Goal: Task Accomplishment & Management: Manage account settings

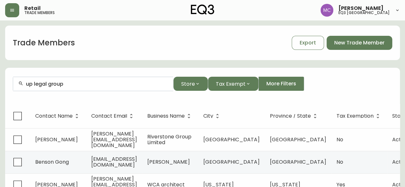
drag, startPoint x: 85, startPoint y: 89, endPoint x: 0, endPoint y: 81, distance: 85.5
drag, startPoint x: 81, startPoint y: 86, endPoint x: 7, endPoint y: 81, distance: 74.0
click at [7, 81] on form "up legal group Store Tax Exempt More Filters" at bounding box center [202, 86] width 394 height 35
type input "[PERSON_NAME]"
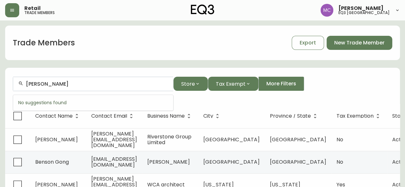
click at [35, 83] on input "[PERSON_NAME]" at bounding box center [97, 84] width 142 height 6
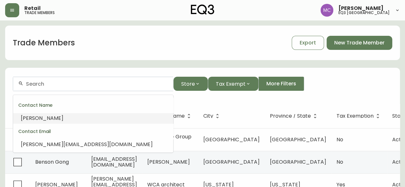
click at [44, 119] on span "[PERSON_NAME]" at bounding box center [42, 118] width 43 height 7
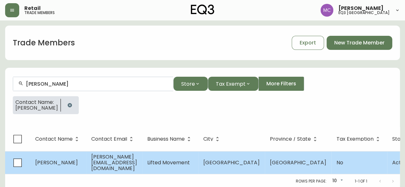
type input "[PERSON_NAME]"
click at [64, 162] on span "[PERSON_NAME]" at bounding box center [56, 162] width 43 height 7
select select "BC"
select select "CA"
select select "CA_EN"
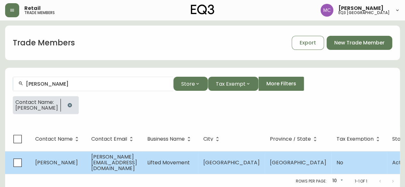
select select "Other"
select select "false"
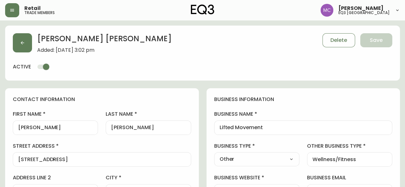
type input "EQ3 [GEOGRAPHIC_DATA]"
select select "cjw10z96p001r6gs00juufhhe"
